Goal: Information Seeking & Learning: Find specific fact

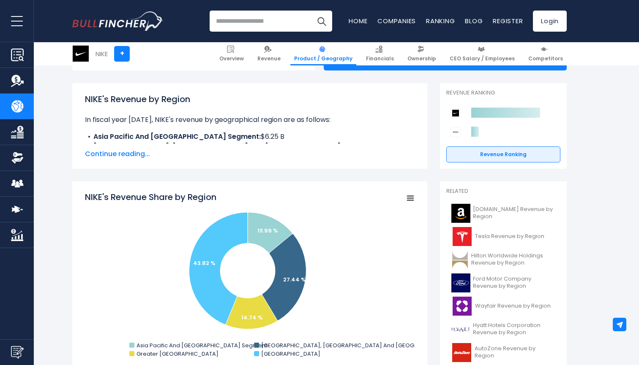
click at [124, 157] on span "Continue reading..." at bounding box center [249, 154] width 329 height 10
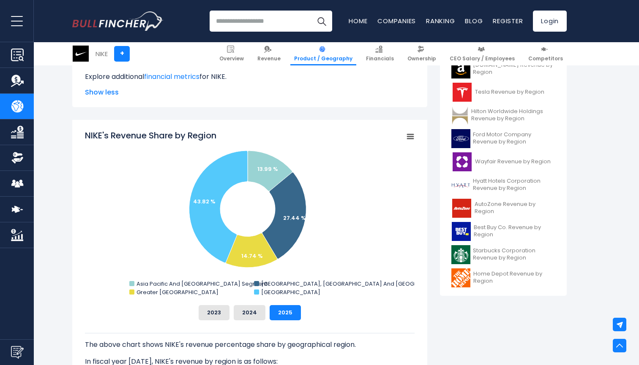
scroll to position [275, 0]
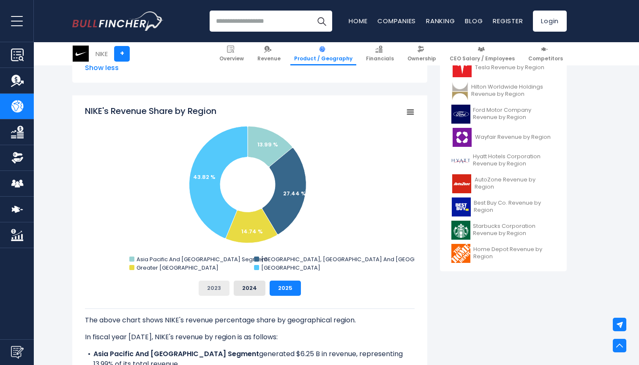
click at [214, 287] on button "2023" at bounding box center [213, 288] width 31 height 15
click at [247, 290] on button "2024" at bounding box center [250, 288] width 32 height 15
click at [289, 289] on button "2025" at bounding box center [284, 288] width 31 height 15
click at [255, 290] on button "2024" at bounding box center [250, 288] width 32 height 15
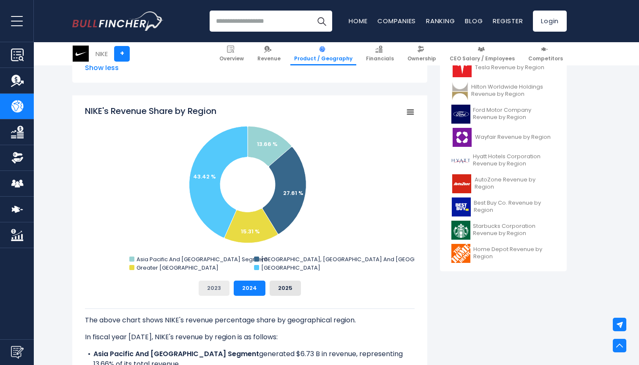
click at [214, 289] on button "2023" at bounding box center [213, 288] width 31 height 15
click at [242, 291] on button "2024" at bounding box center [250, 288] width 32 height 15
click at [294, 286] on button "2025" at bounding box center [284, 288] width 31 height 15
click at [212, 294] on button "2023" at bounding box center [213, 288] width 31 height 15
click at [253, 287] on button "2024" at bounding box center [250, 288] width 32 height 15
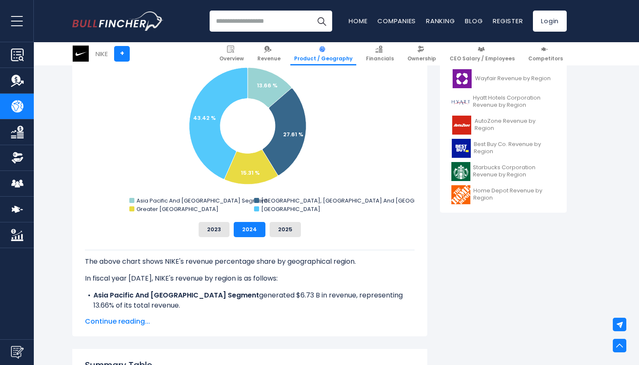
scroll to position [332, 0]
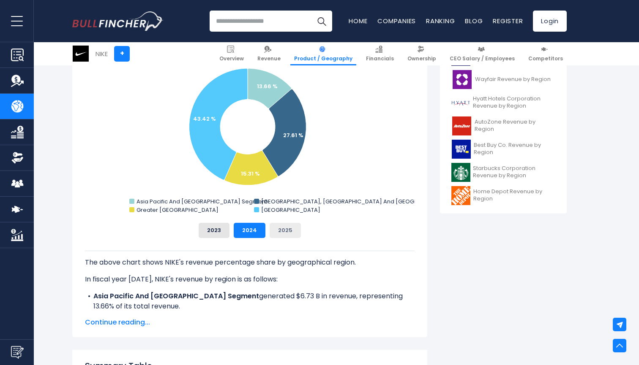
click at [288, 227] on button "2025" at bounding box center [284, 230] width 31 height 15
click at [215, 230] on button "2023" at bounding box center [213, 230] width 31 height 15
click at [245, 229] on button "2024" at bounding box center [250, 230] width 32 height 15
click at [107, 322] on span "Continue reading..." at bounding box center [249, 323] width 329 height 10
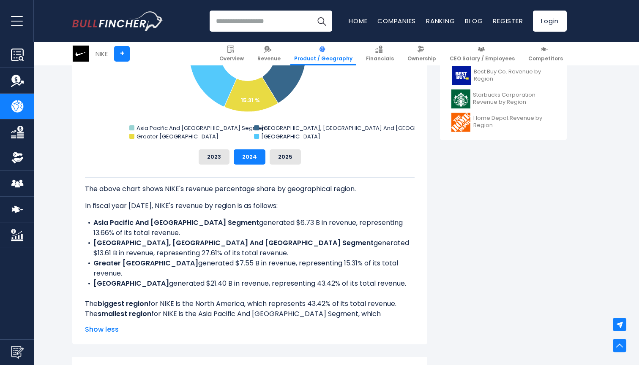
scroll to position [406, 0]
click at [223, 159] on button "2023" at bounding box center [213, 156] width 31 height 15
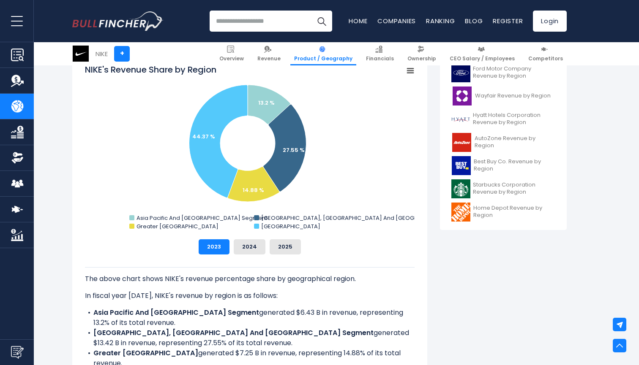
scroll to position [304, 0]
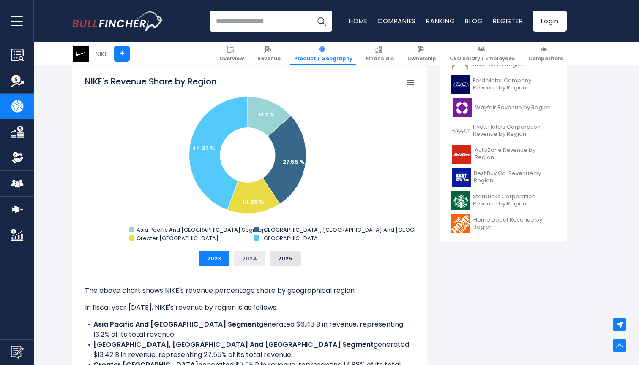
click at [253, 264] on button "2024" at bounding box center [250, 258] width 32 height 15
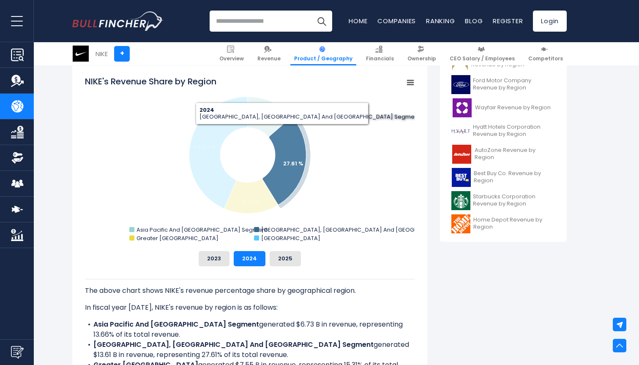
click at [282, 131] on icon "NIKE's Revenue Share by Region" at bounding box center [284, 160] width 44 height 87
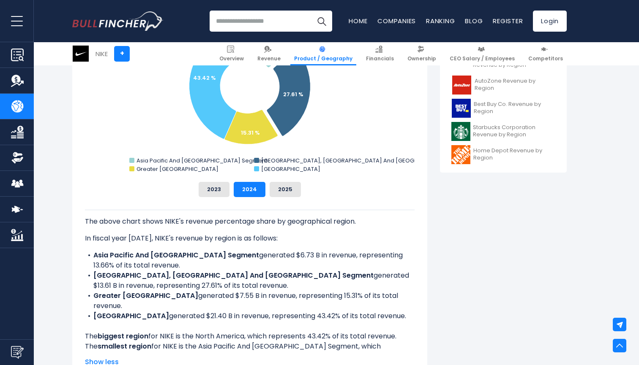
scroll to position [374, 0]
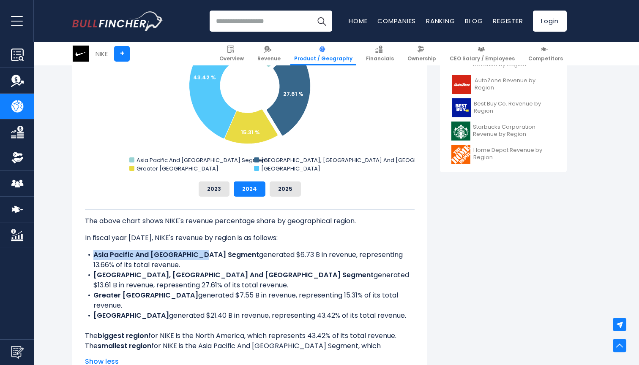
drag, startPoint x: 198, startPoint y: 255, endPoint x: 87, endPoint y: 256, distance: 111.5
click at [87, 256] on li "Asia Pacific And [GEOGRAPHIC_DATA] Segment generated $6.73 B in revenue, repres…" at bounding box center [249, 260] width 329 height 20
copy b "Asia Pacific And [GEOGRAPHIC_DATA]"
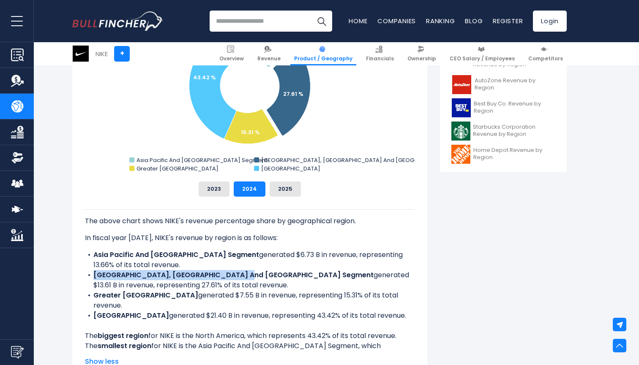
drag, startPoint x: 231, startPoint y: 274, endPoint x: 93, endPoint y: 279, distance: 137.8
click at [93, 279] on li "[GEOGRAPHIC_DATA], [GEOGRAPHIC_DATA] And [GEOGRAPHIC_DATA] Segment generated $1…" at bounding box center [249, 280] width 329 height 20
copy b "[GEOGRAPHIC_DATA], [GEOGRAPHIC_DATA] And [GEOGRAPHIC_DATA] Segment"
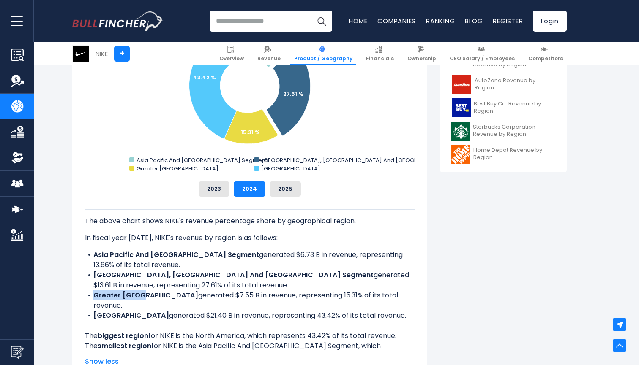
drag, startPoint x: 142, startPoint y: 297, endPoint x: 95, endPoint y: 300, distance: 47.4
click at [95, 300] on li "Greater China generated $7.55 B in revenue, representing 15.31% of its total re…" at bounding box center [249, 301] width 329 height 20
copy b "Greater [GEOGRAPHIC_DATA]"
drag, startPoint x: 143, startPoint y: 307, endPoint x: 94, endPoint y: 309, distance: 49.0
click at [94, 311] on li "North America generated $21.40 B in revenue, representing 43.42% of its total r…" at bounding box center [249, 316] width 329 height 10
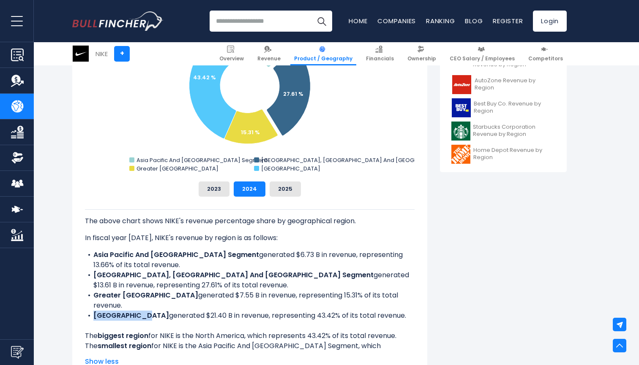
copy b "[GEOGRAPHIC_DATA]"
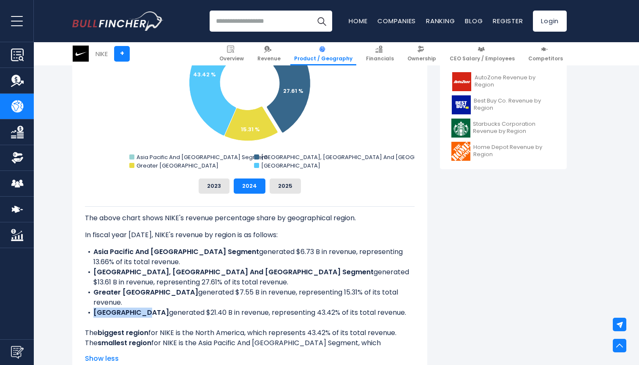
scroll to position [386, 0]
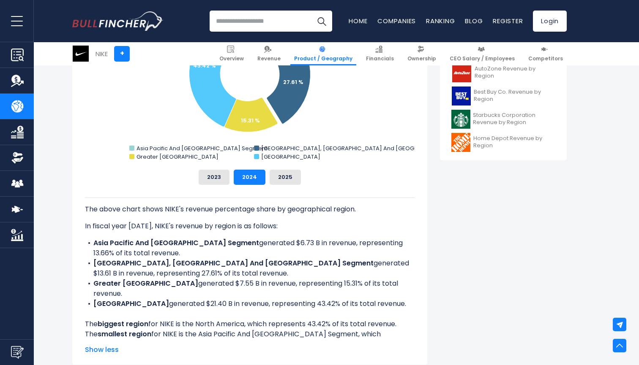
click at [314, 242] on li "Asia Pacific And [GEOGRAPHIC_DATA] Segment generated $6.73 B in revenue, repres…" at bounding box center [249, 248] width 329 height 20
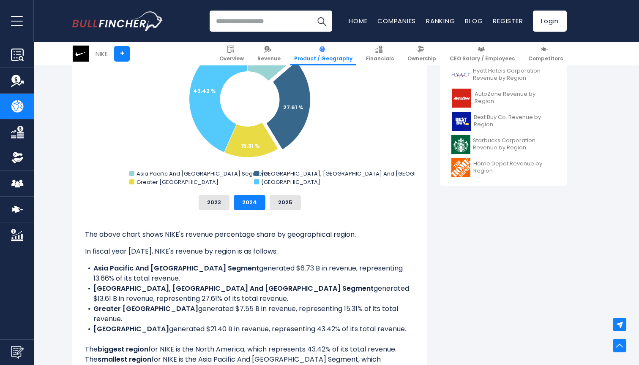
scroll to position [374, 0]
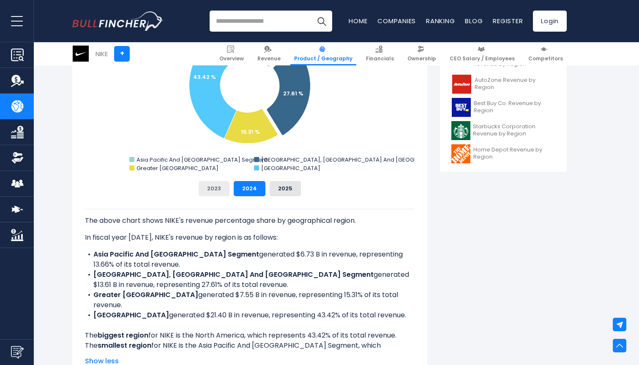
click at [215, 190] on button "2023" at bounding box center [213, 188] width 31 height 15
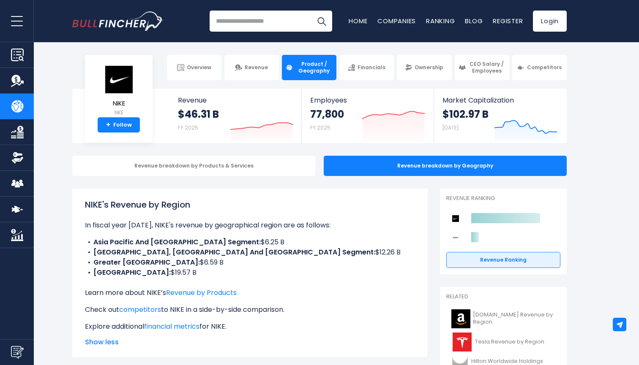
scroll to position [0, 0]
click at [245, 65] on link "Revenue" at bounding box center [251, 67] width 54 height 25
